Goal: Task Accomplishment & Management: Use online tool/utility

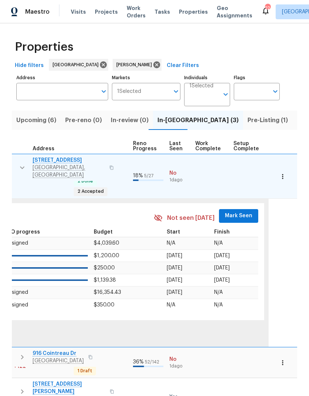
scroll to position [0, 327]
click at [225, 209] on button "Mark Seen" at bounding box center [238, 216] width 39 height 14
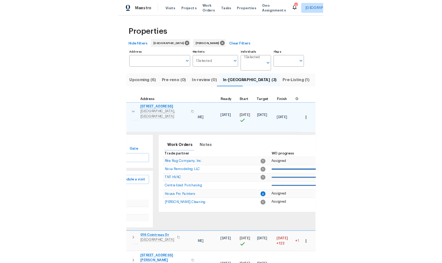
scroll to position [6, 101]
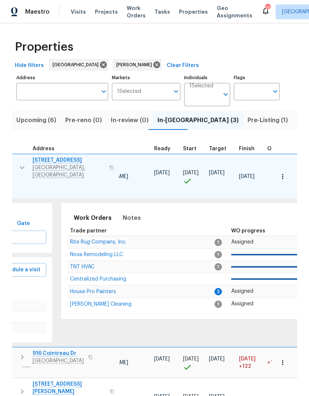
click at [89, 289] on span "House Pro Painters" at bounding box center [93, 291] width 46 height 5
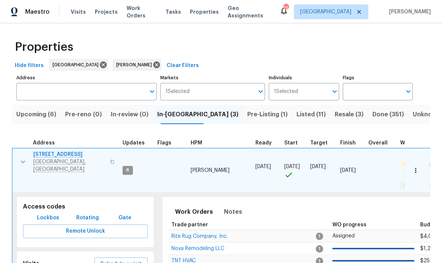
scroll to position [6, 0]
click at [21, 157] on icon "button" at bounding box center [23, 161] width 9 height 9
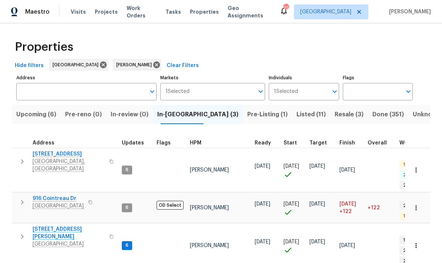
click at [26, 198] on icon "button" at bounding box center [22, 202] width 9 height 9
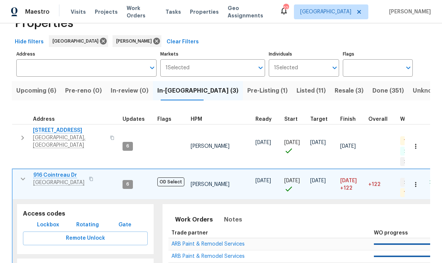
scroll to position [43, 0]
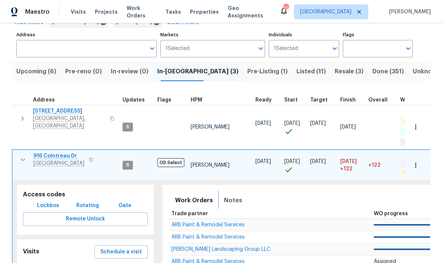
click at [226, 195] on span "Notes" at bounding box center [233, 200] width 18 height 10
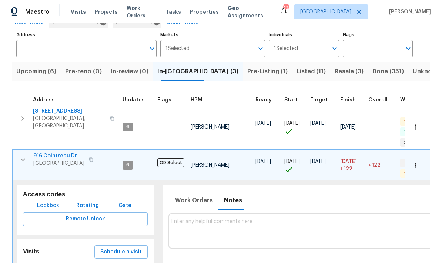
click at [185, 219] on textarea at bounding box center [375, 231] width 408 height 25
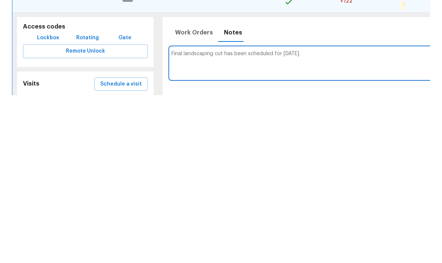
type textarea "Final landscaping cut has been scheduled for Monday 10/6."
click at [257, 253] on div "Renovation RENOVATION ​ Add" at bounding box center [376, 260] width 414 height 14
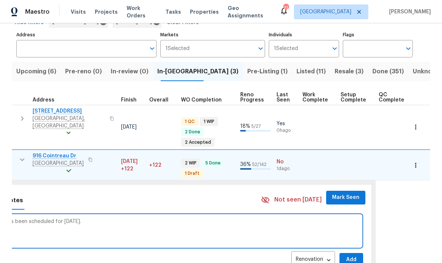
click at [309, 255] on span "Add" at bounding box center [352, 259] width 12 height 9
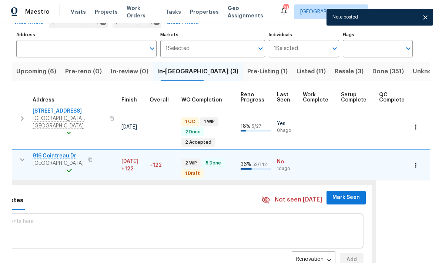
click at [309, 193] on span "Mark Seen" at bounding box center [346, 197] width 27 height 9
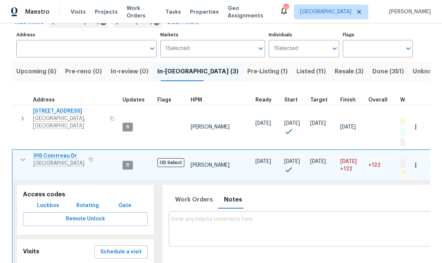
scroll to position [0, 0]
click at [16, 152] on button "button" at bounding box center [23, 159] width 15 height 15
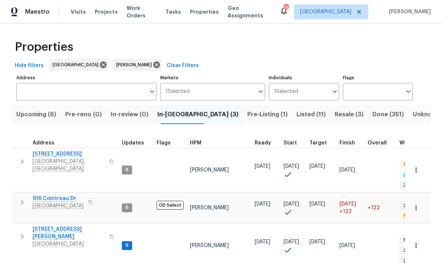
scroll to position [9, 0]
click at [20, 232] on icon "button" at bounding box center [22, 236] width 9 height 9
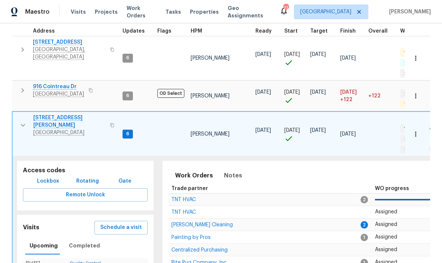
scroll to position [112, 0]
click at [183, 222] on span "Soledad Cleaning" at bounding box center [201, 224] width 61 height 5
click at [228, 170] on span "Notes" at bounding box center [233, 175] width 18 height 10
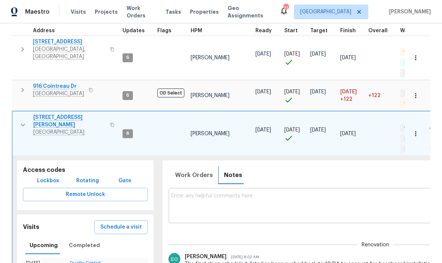
scroll to position [0, 0]
click at [186, 166] on button "Work Orders" at bounding box center [194, 175] width 47 height 18
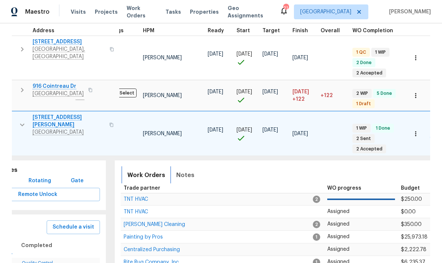
scroll to position [0, 37]
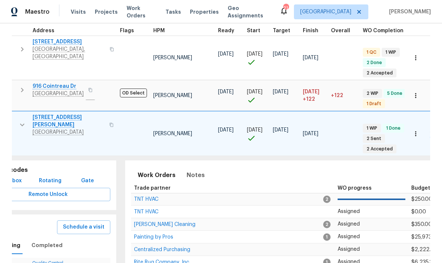
click at [143, 197] on span "TNT HVAC" at bounding box center [146, 199] width 24 height 5
click at [192, 170] on span "Notes" at bounding box center [196, 175] width 18 height 10
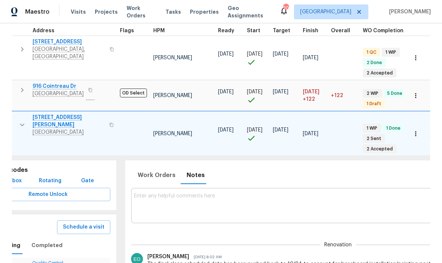
click at [147, 193] on textarea at bounding box center [338, 205] width 408 height 25
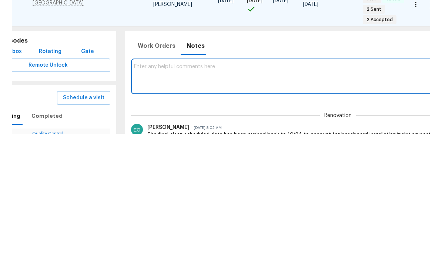
click at [147, 193] on textarea at bounding box center [338, 205] width 408 height 25
paste textarea "Unit was serviced and cleaned. No issues found temperature splits are in normal…"
click at [134, 193] on textarea "Unit was serviced and cleaned. No issues found temperature splits are in normal…" at bounding box center [338, 205] width 408 height 25
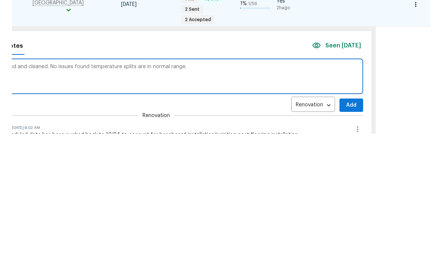
type textarea "Per TNT, Unit was serviced and cleaned. No issues found temperature splits are …"
click at [309, 230] on span "Add" at bounding box center [352, 234] width 12 height 9
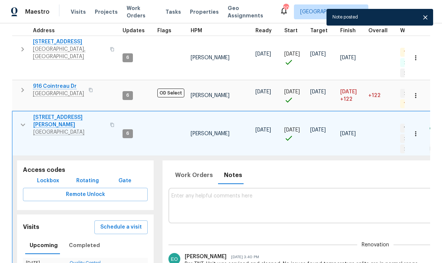
scroll to position [0, 0]
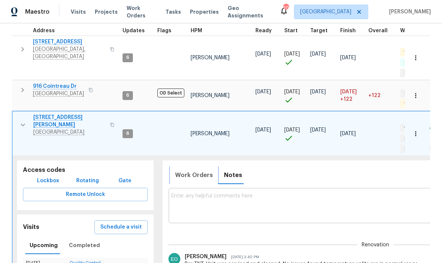
click at [181, 166] on button "Work Orders" at bounding box center [194, 175] width 47 height 18
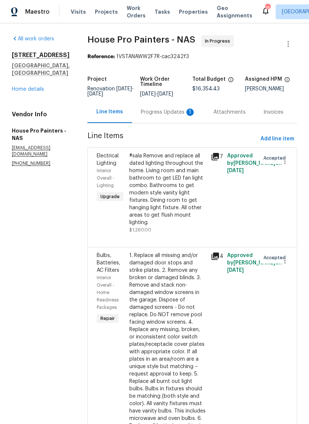
click at [168, 114] on div "Progress Updates 1" at bounding box center [168, 112] width 55 height 7
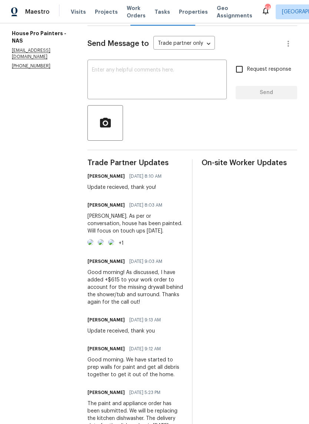
scroll to position [123, 0]
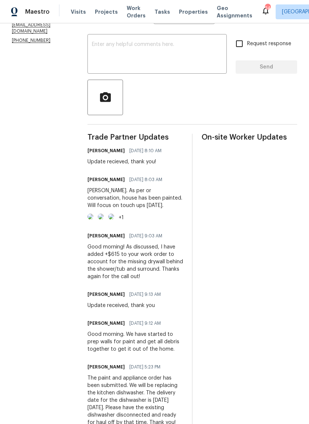
click at [93, 220] on img at bounding box center [90, 217] width 6 height 6
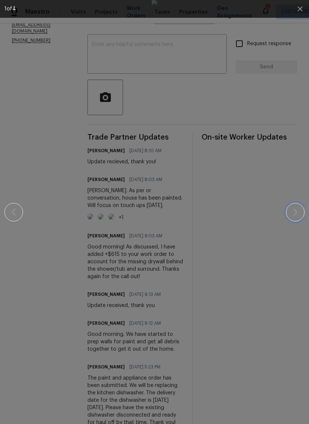
click at [299, 210] on icon "button" at bounding box center [295, 212] width 9 height 9
click at [301, 211] on button "button" at bounding box center [295, 212] width 19 height 19
click at [13, 209] on icon "button" at bounding box center [13, 212] width 9 height 9
click at [294, 207] on button "button" at bounding box center [295, 212] width 19 height 19
click at [288, 200] on div at bounding box center [154, 212] width 300 height 424
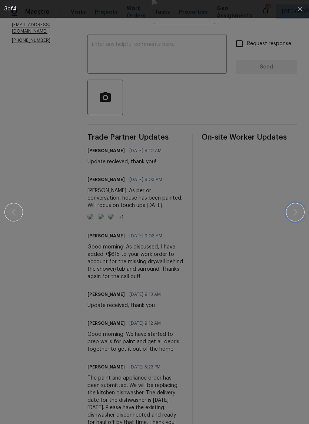
click at [296, 206] on button "button" at bounding box center [295, 212] width 19 height 19
click at [290, 206] on button "button" at bounding box center [295, 212] width 19 height 19
click at [301, 210] on button "button" at bounding box center [295, 212] width 19 height 19
click at [300, 13] on button "button" at bounding box center [300, 9] width 18 height 18
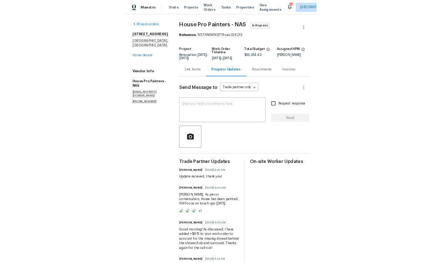
scroll to position [0, 0]
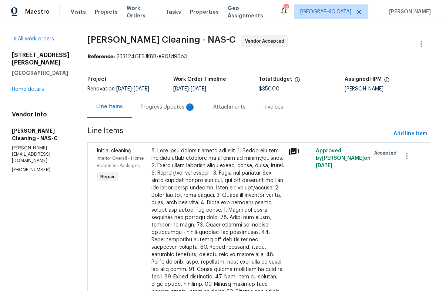
click at [170, 111] on div "Progress Updates 1" at bounding box center [168, 106] width 55 height 7
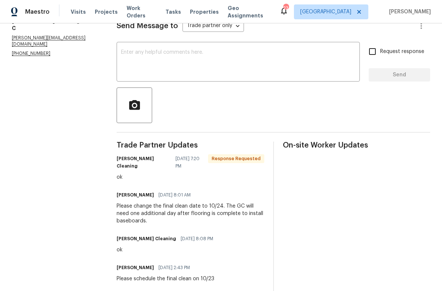
scroll to position [110, 0]
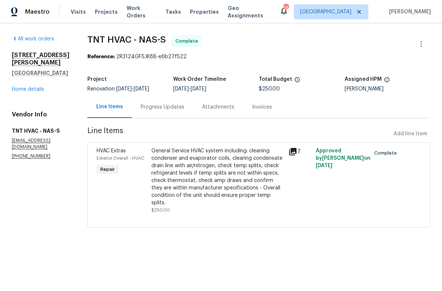
click at [141, 108] on div "Progress Updates" at bounding box center [163, 106] width 44 height 7
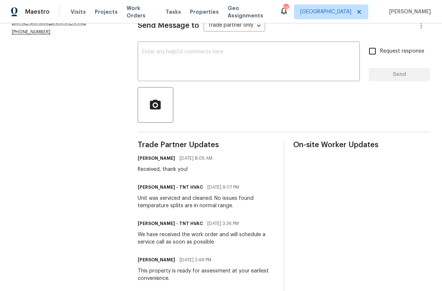
scroll to position [110, 0]
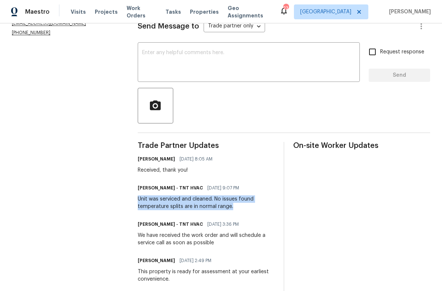
copy div "Unit was serviced and cleaned. No issues found temperature splits are in normal…"
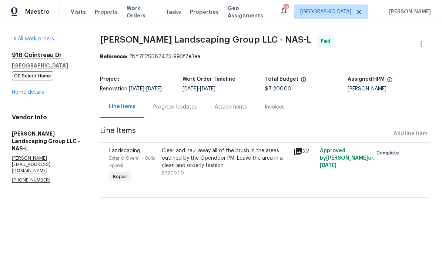
click at [79, 14] on span "Visits" at bounding box center [78, 11] width 15 height 7
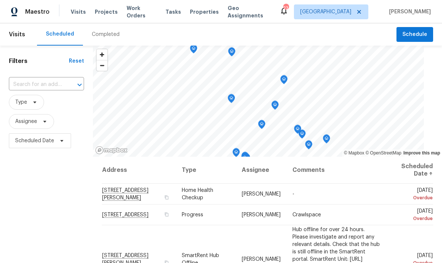
click at [105, 39] on div "Completed" at bounding box center [106, 34] width 46 height 22
